Goal: Task Accomplishment & Management: Manage account settings

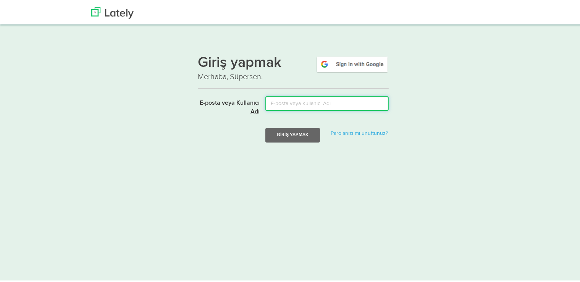
click at [335, 101] on input "E-posta veya Kullanıcı Adı" at bounding box center [326, 102] width 123 height 15
type input "[DEMOGRAPHIC_DATA]"
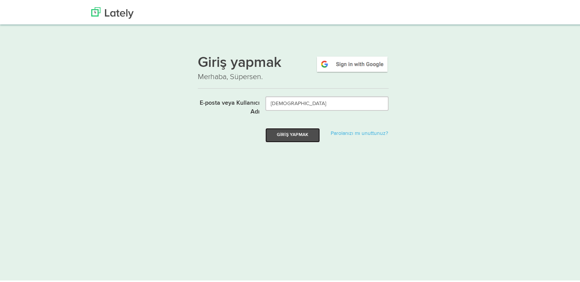
click at [301, 137] on button "Giriş yapmak" at bounding box center [292, 133] width 55 height 15
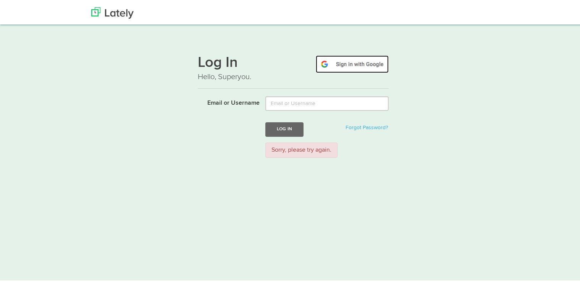
click at [368, 63] on img at bounding box center [352, 63] width 73 height 18
click at [355, 61] on img at bounding box center [352, 63] width 73 height 18
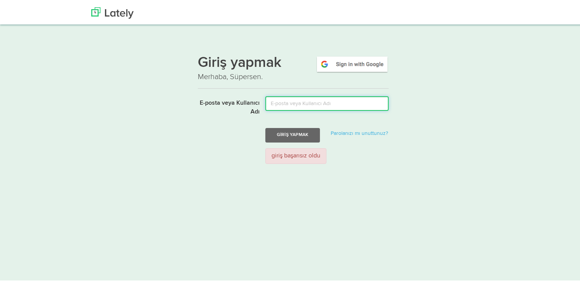
click at [285, 103] on input "E-posta veya Kullanıcı Adı" at bounding box center [326, 102] width 123 height 15
click at [260, 156] on div "giriş başarısız oldu" at bounding box center [327, 155] width 135 height 16
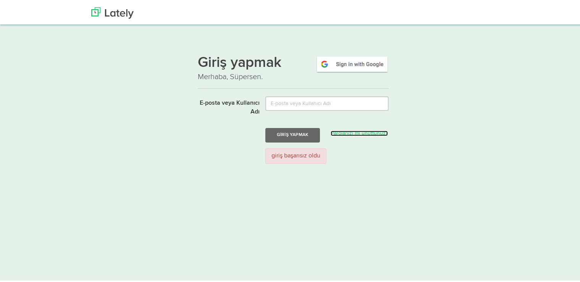
click at [351, 133] on font "Parolanızı mı unuttunuz?" at bounding box center [359, 131] width 57 height 5
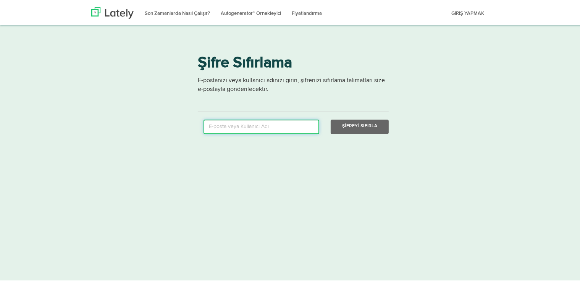
click at [220, 127] on input "email" at bounding box center [262, 125] width 116 height 15
type input "[EMAIL_ADDRESS][DOMAIN_NAME]"
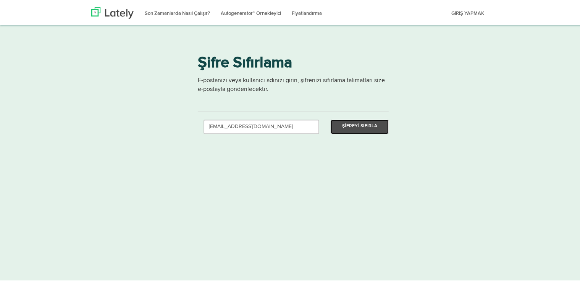
click at [364, 127] on font "Şifreyi Sıfırla" at bounding box center [359, 125] width 35 height 5
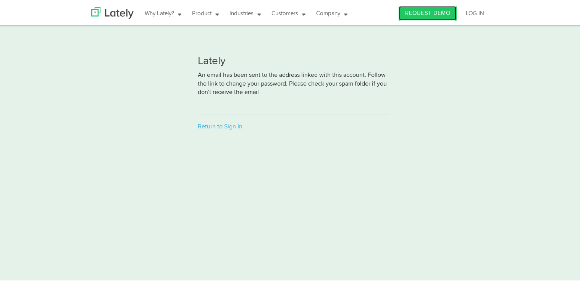
click at [431, 15] on link "REQUEST DEMO" at bounding box center [428, 11] width 58 height 15
